Goal: Check status: Check status

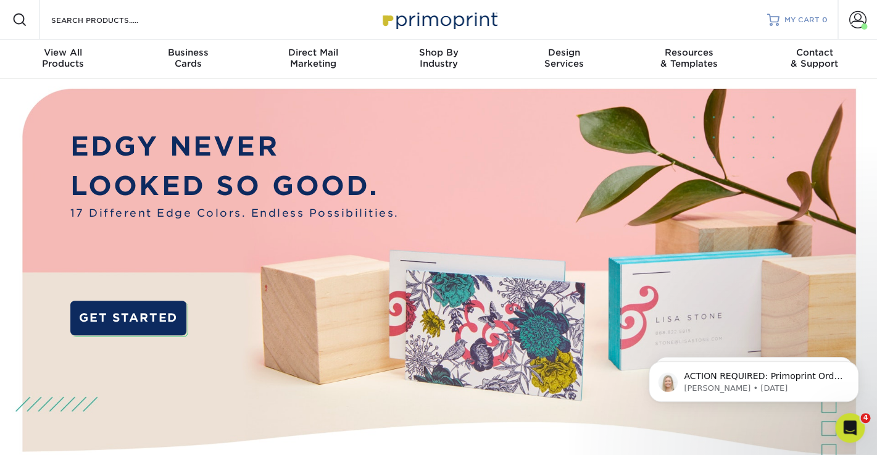
click at [802, 15] on span "MY CART" at bounding box center [802, 20] width 35 height 10
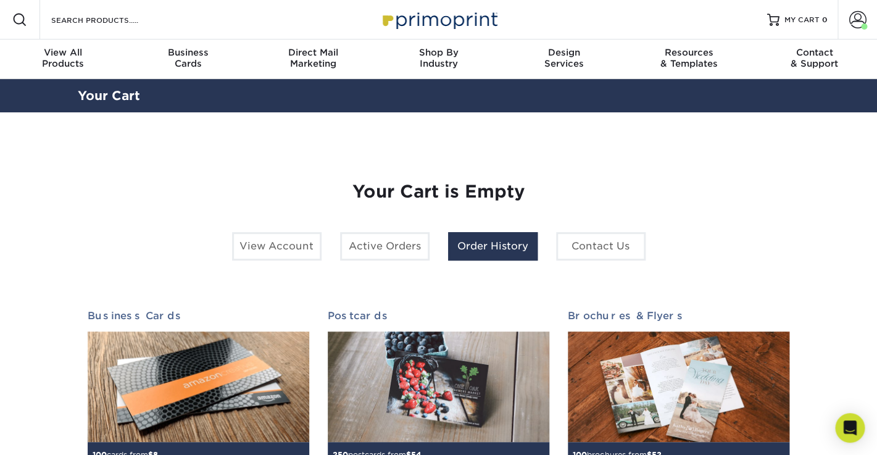
click at [476, 249] on link "Order History" at bounding box center [493, 246] width 90 height 28
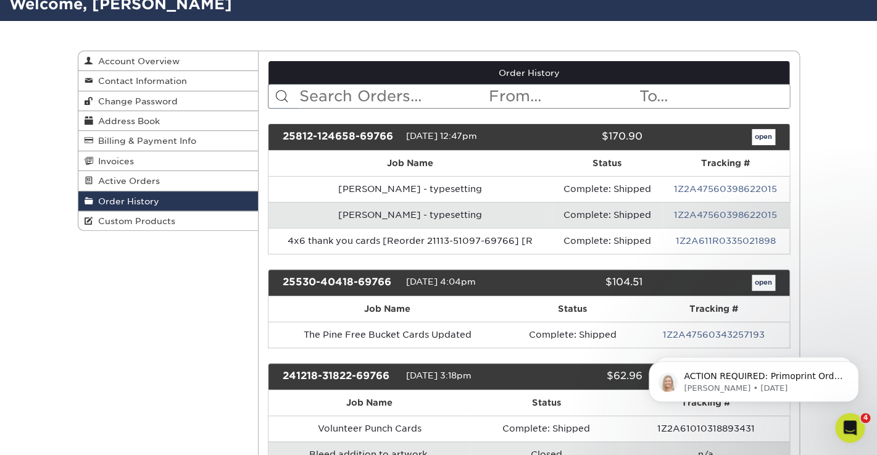
scroll to position [93, 0]
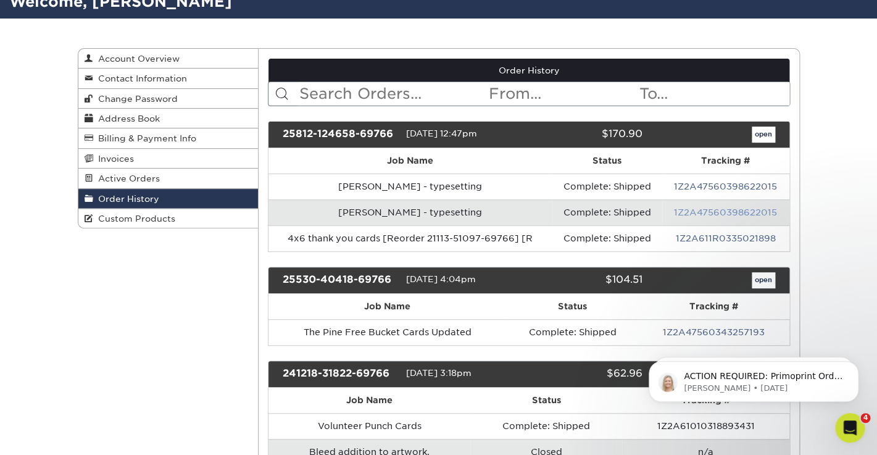
click at [722, 210] on link "1Z2A47560398622015" at bounding box center [725, 212] width 103 height 10
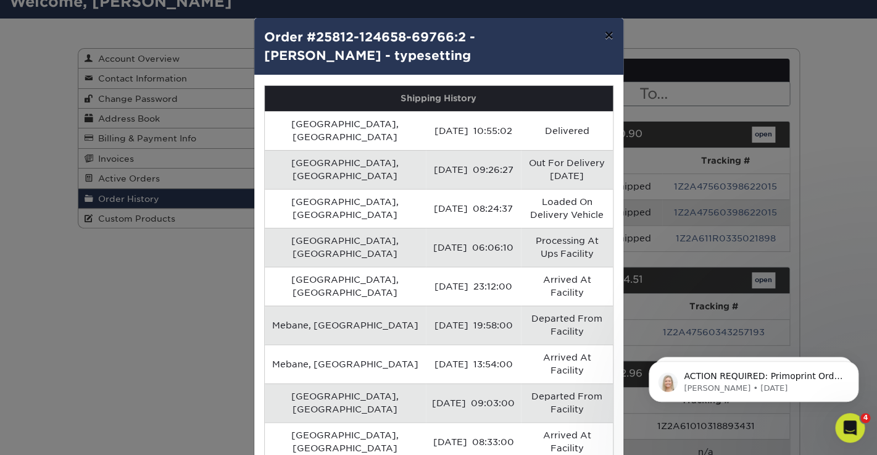
click at [610, 40] on button "×" at bounding box center [608, 35] width 28 height 35
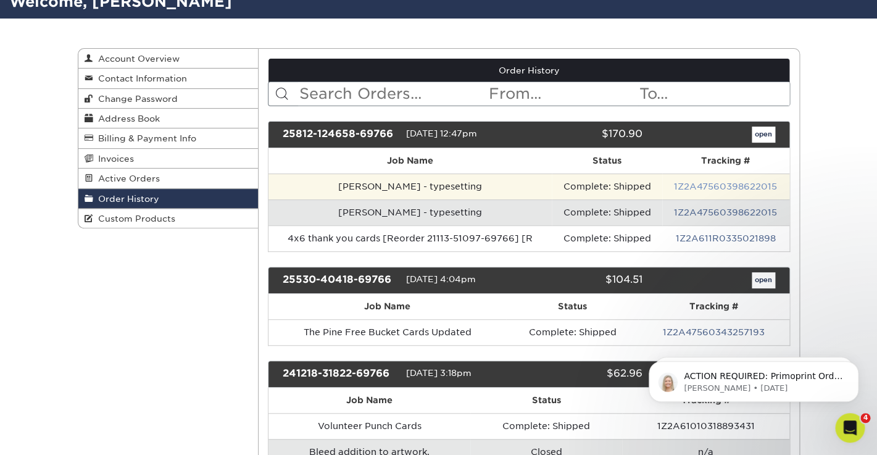
click at [709, 190] on link "1Z2A47560398622015" at bounding box center [725, 186] width 103 height 10
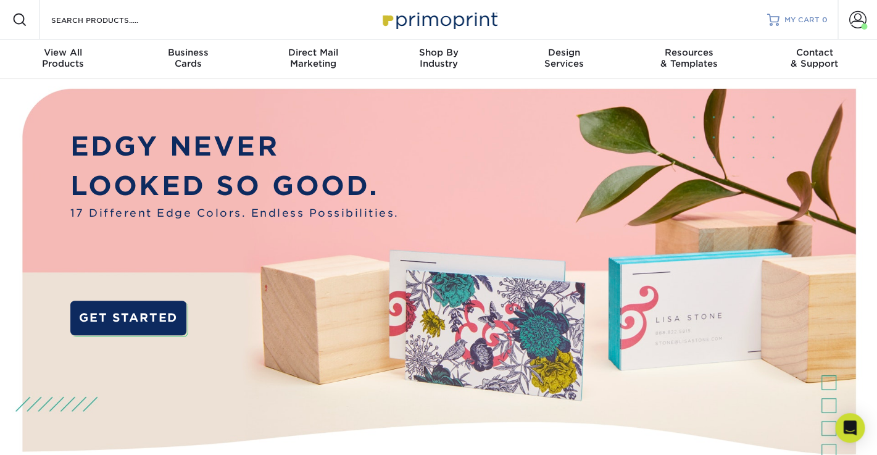
click at [789, 20] on span "MY CART" at bounding box center [802, 20] width 35 height 10
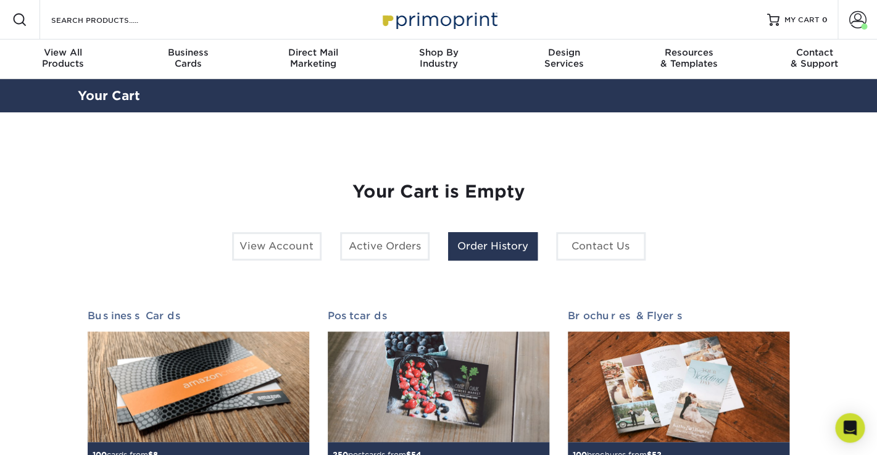
click at [491, 247] on link "Order History" at bounding box center [493, 246] width 90 height 28
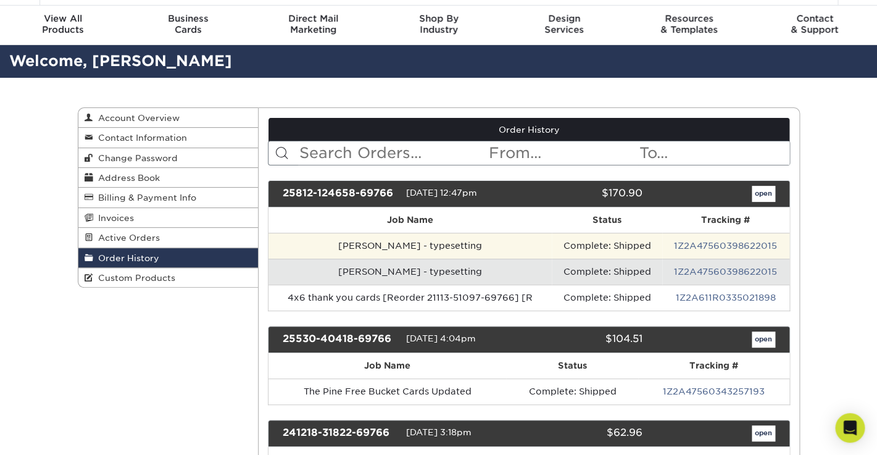
scroll to position [41, 0]
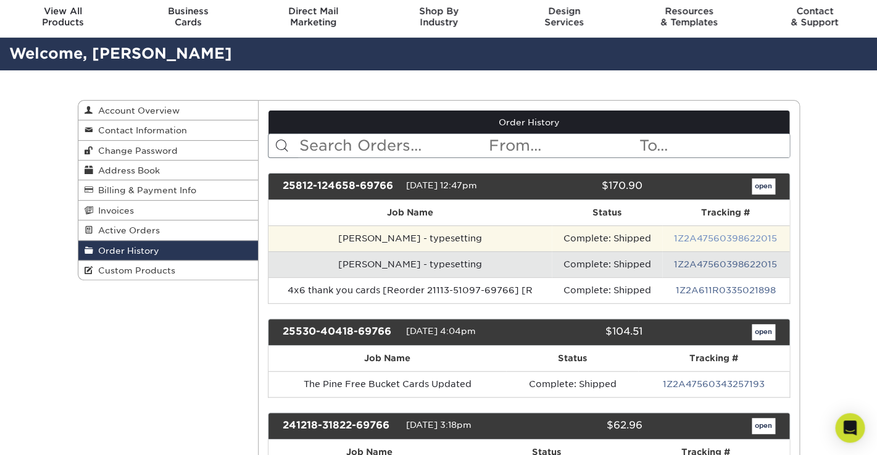
click at [696, 239] on link "1Z2A47560398622015" at bounding box center [725, 238] width 103 height 10
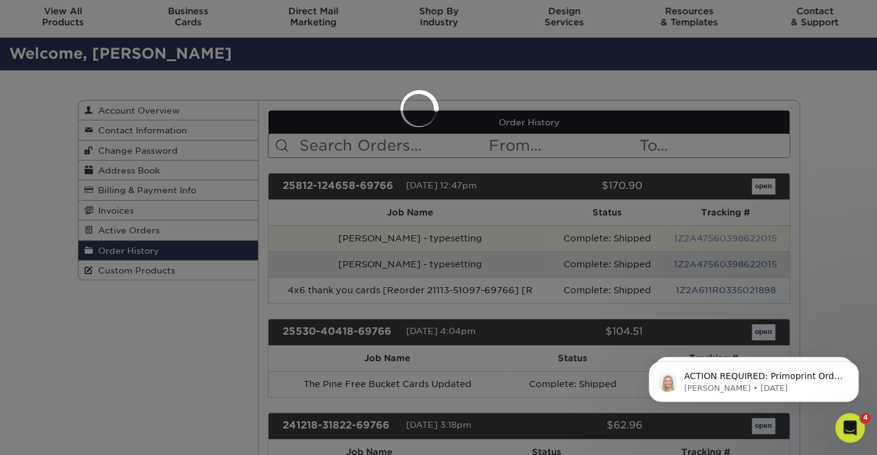
scroll to position [0, 0]
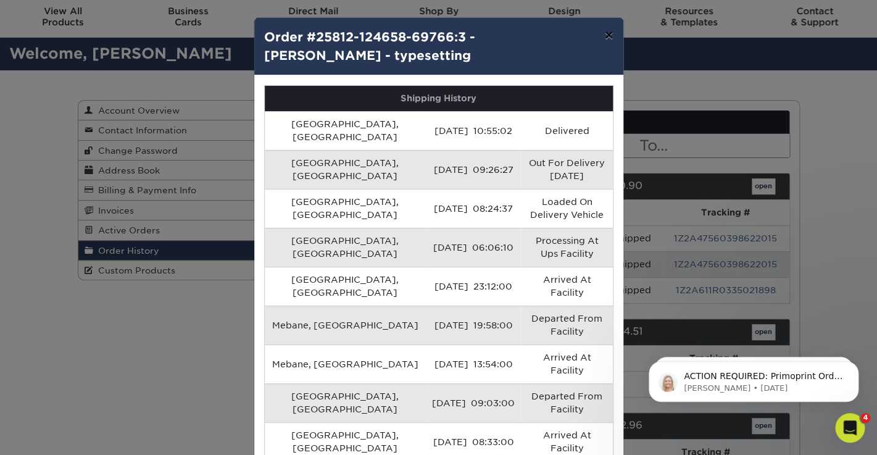
click at [610, 37] on button "×" at bounding box center [608, 35] width 28 height 35
